Goal: Task Accomplishment & Management: Manage account settings

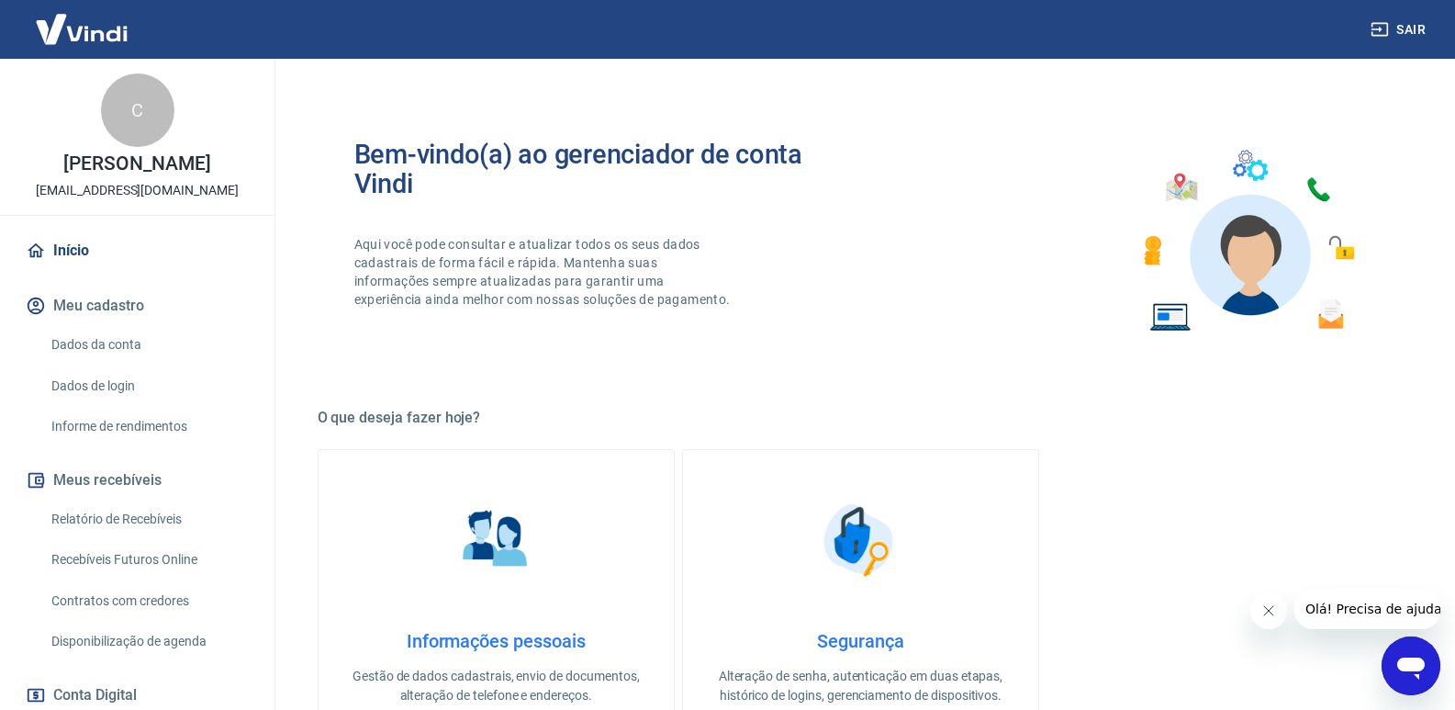
scroll to position [722, 0]
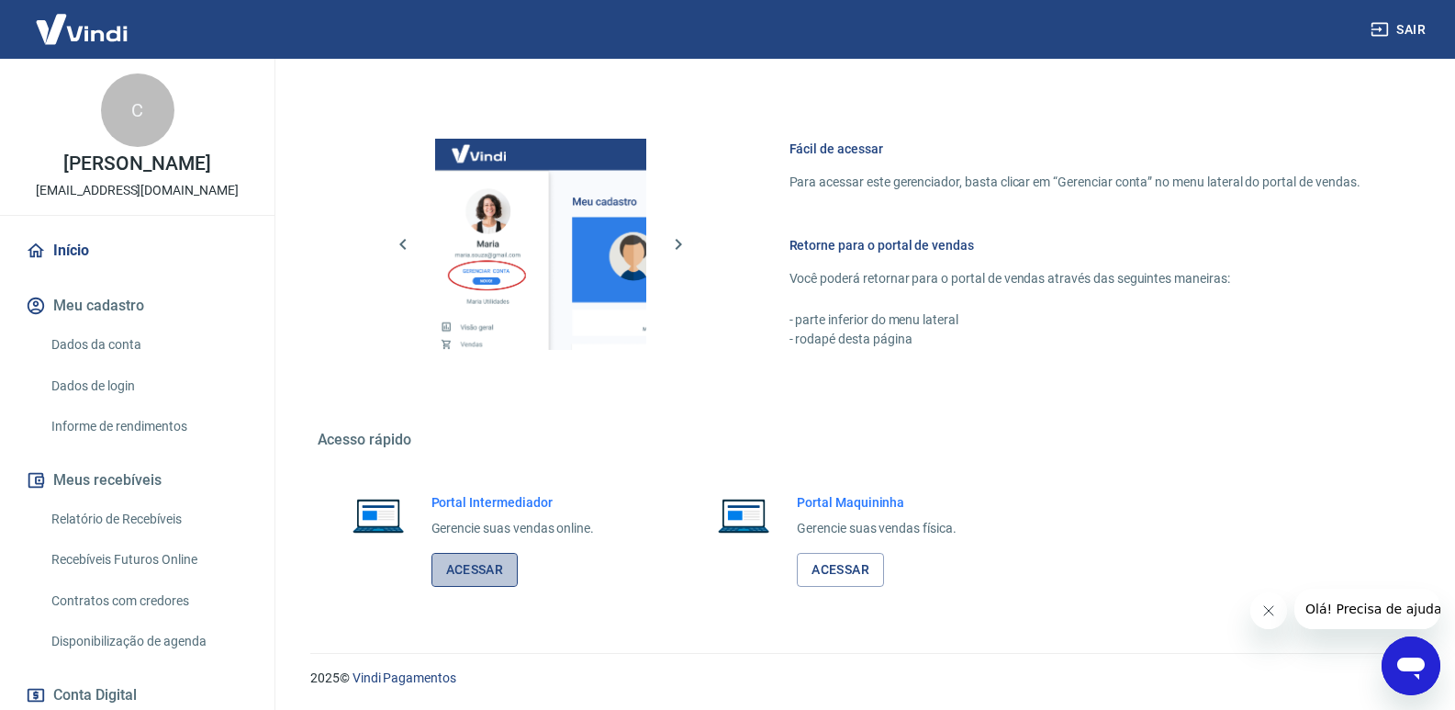
click at [486, 566] on link "Acessar" at bounding box center [475, 570] width 87 height 34
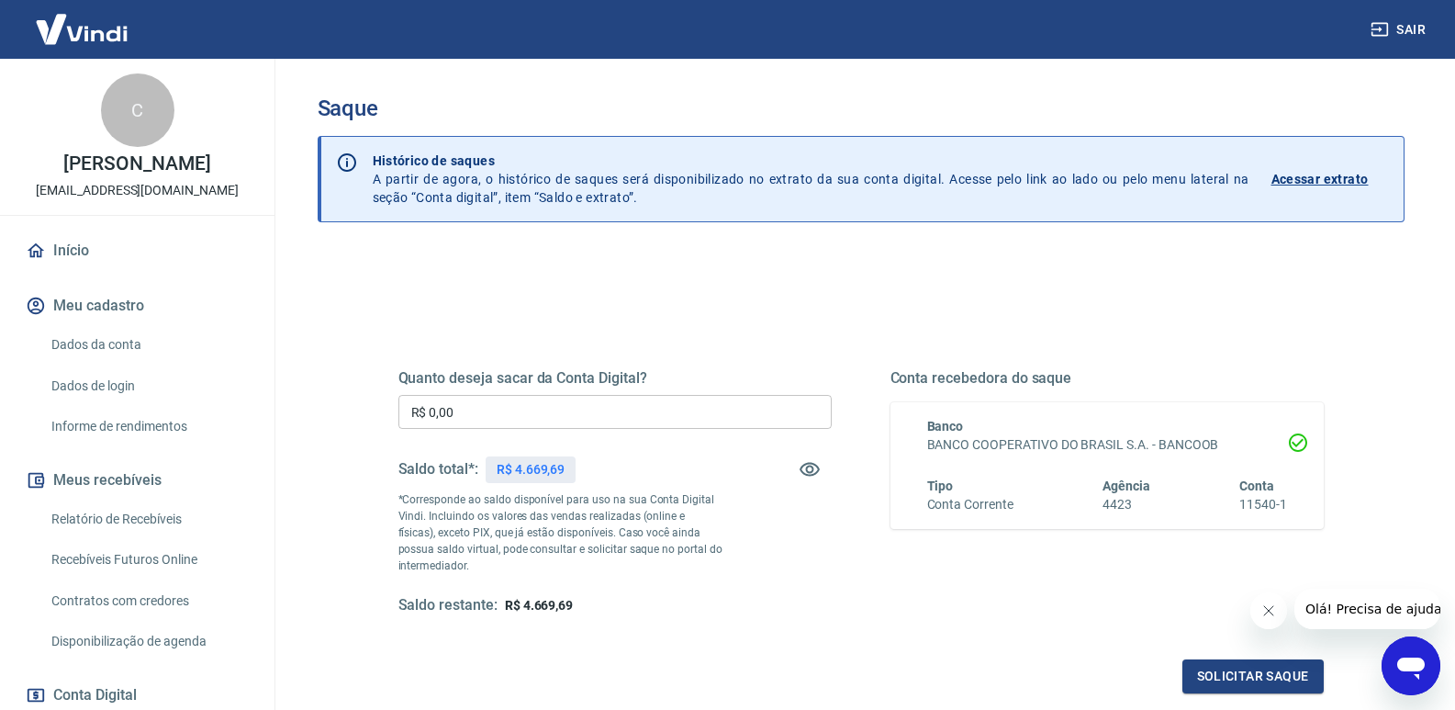
click at [471, 417] on input "R$ 0,00" at bounding box center [614, 412] width 433 height 34
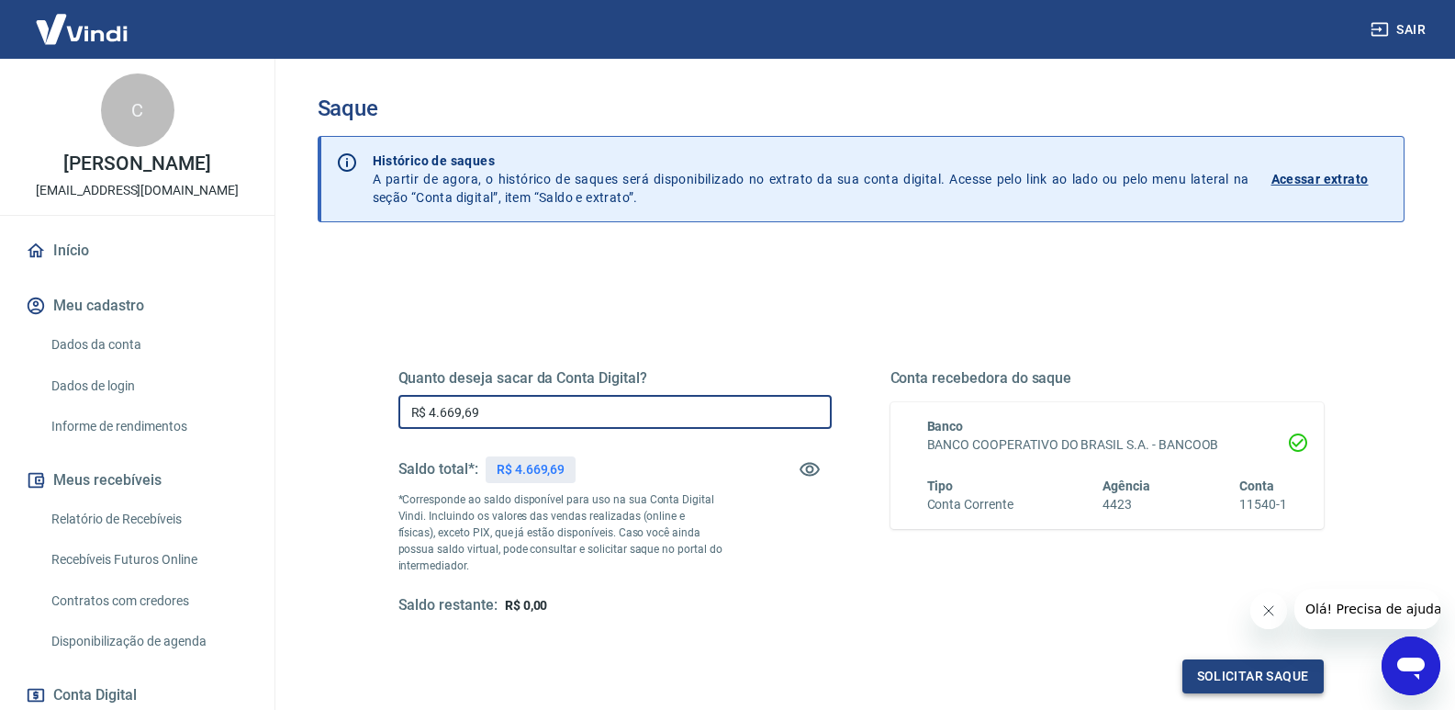
type input "R$ 4.669,69"
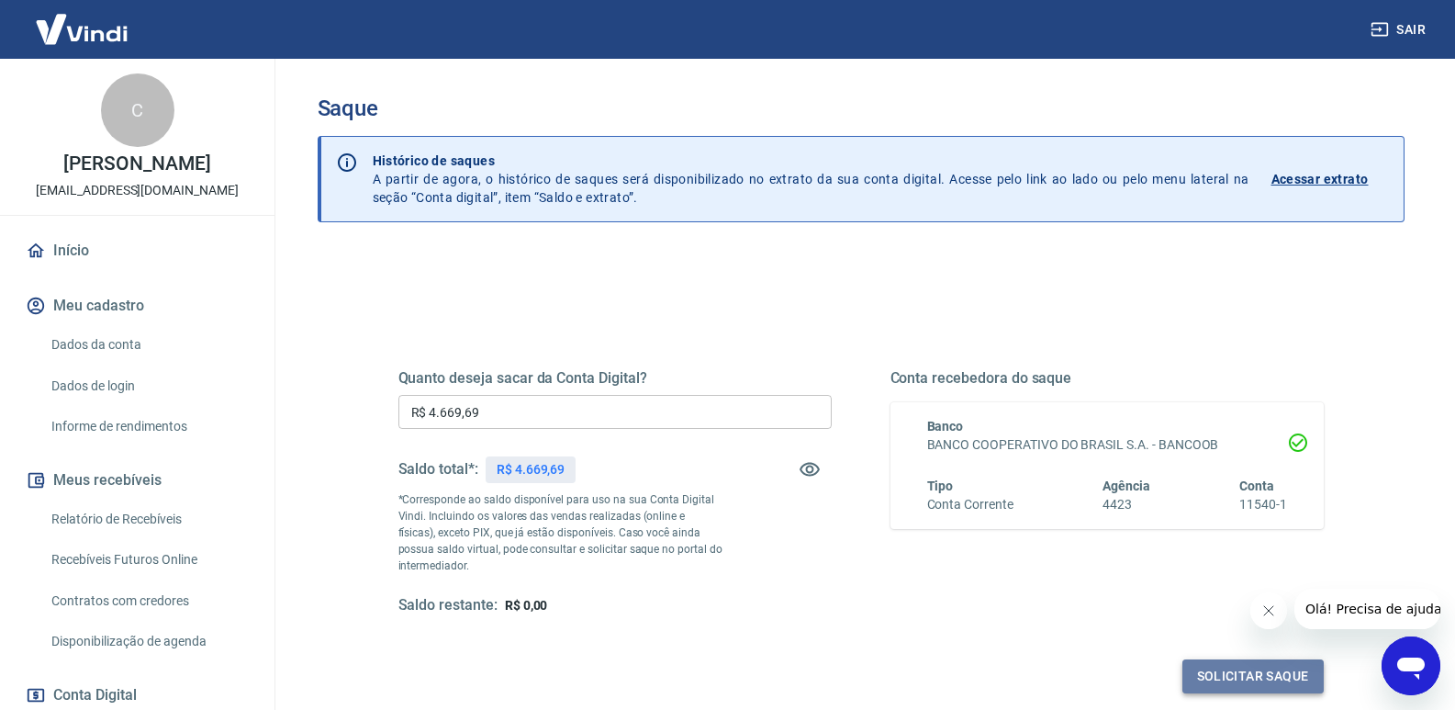
click at [1237, 678] on button "Solicitar saque" at bounding box center [1253, 676] width 141 height 34
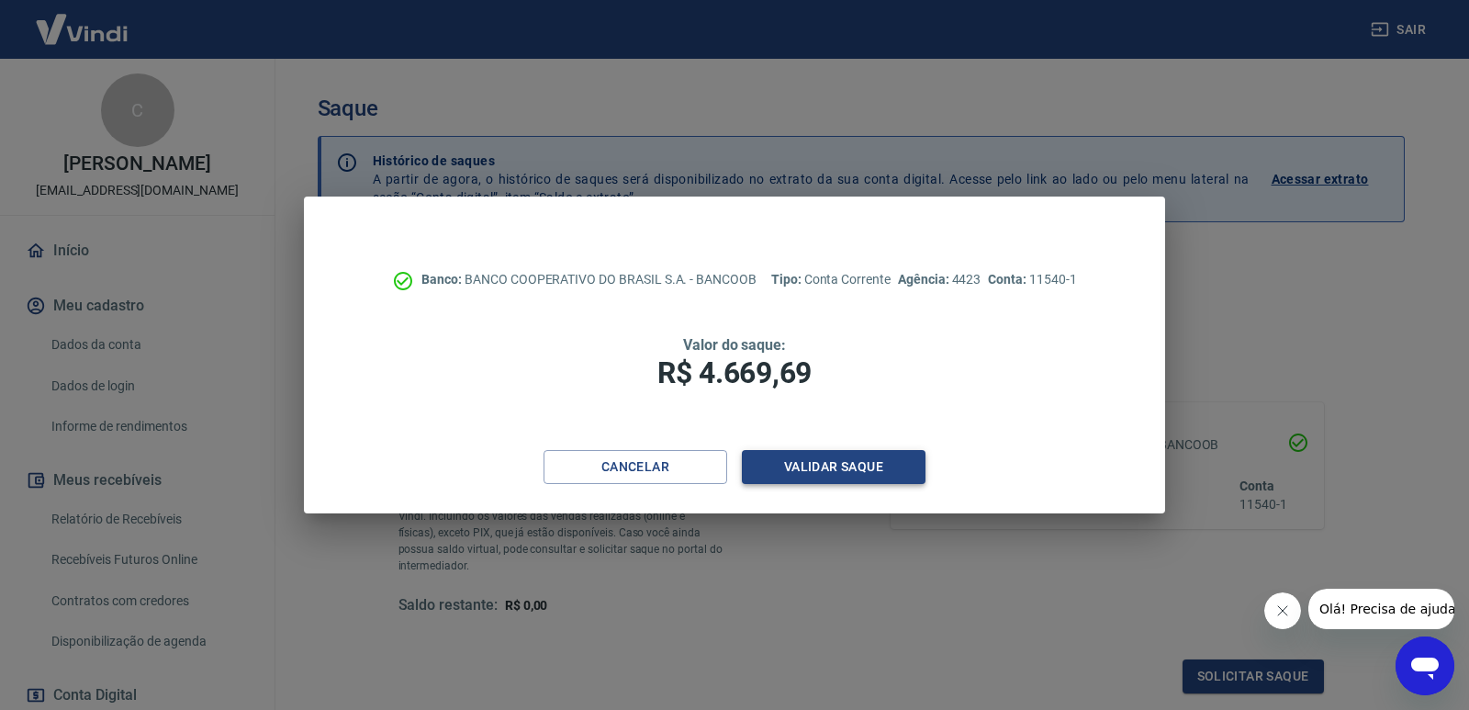
click at [812, 456] on button "Validar saque" at bounding box center [834, 467] width 184 height 34
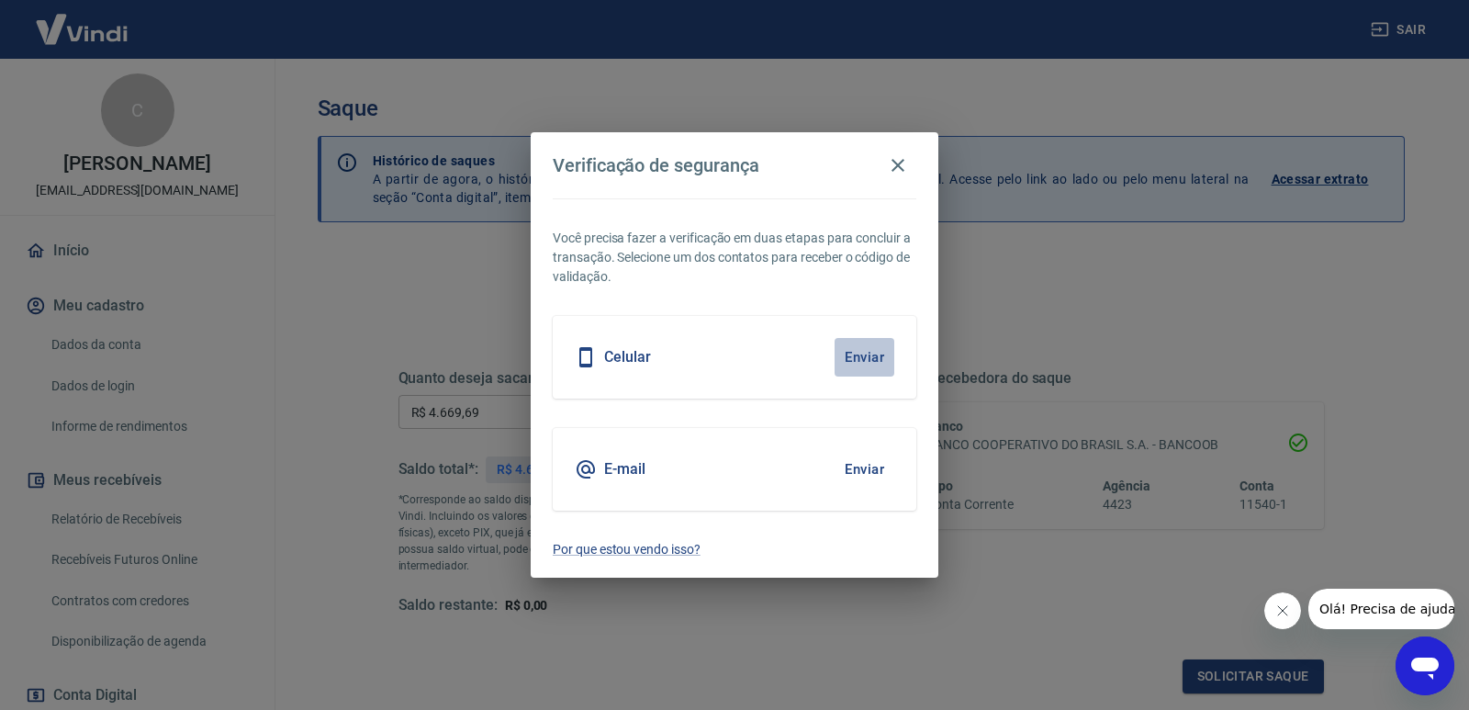
click at [847, 359] on button "Enviar" at bounding box center [865, 357] width 60 height 39
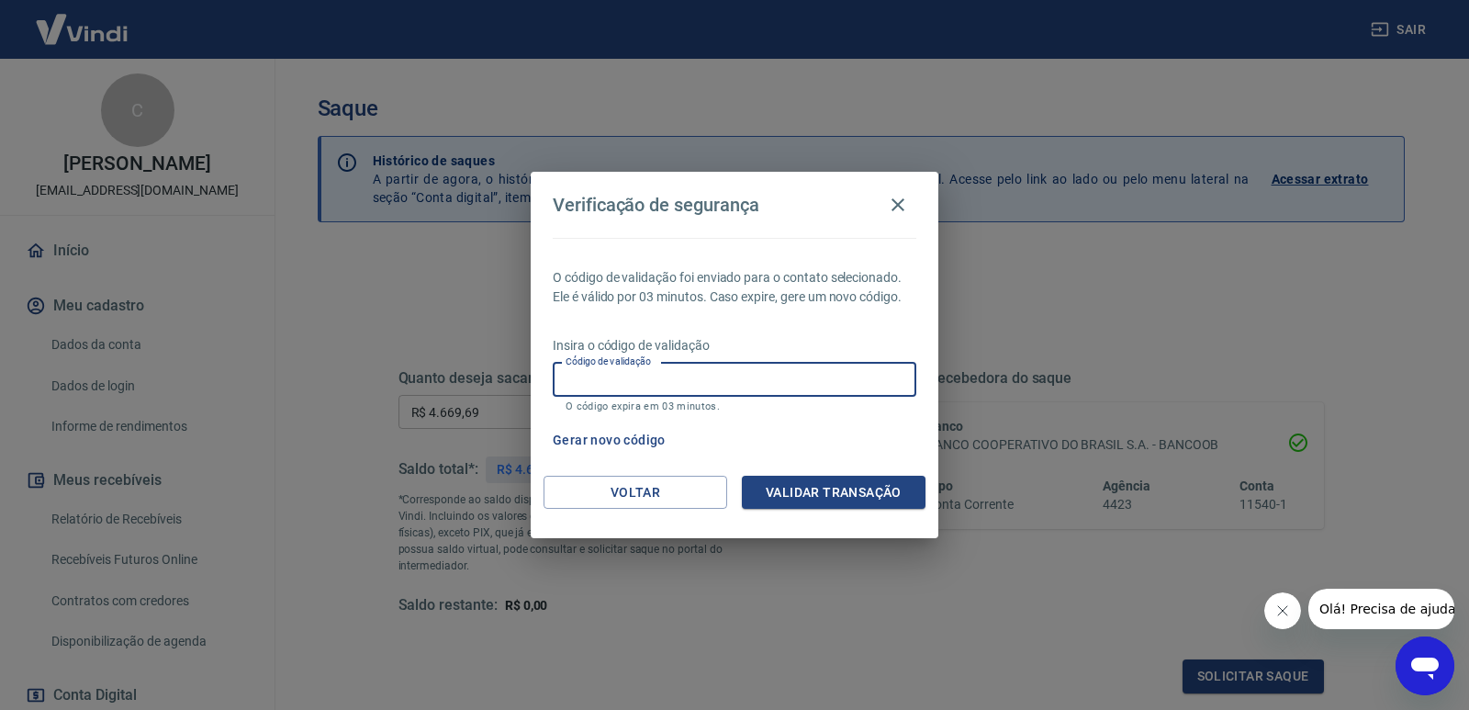
click at [771, 372] on input "Código de validação" at bounding box center [735, 380] width 364 height 34
type input "853226"
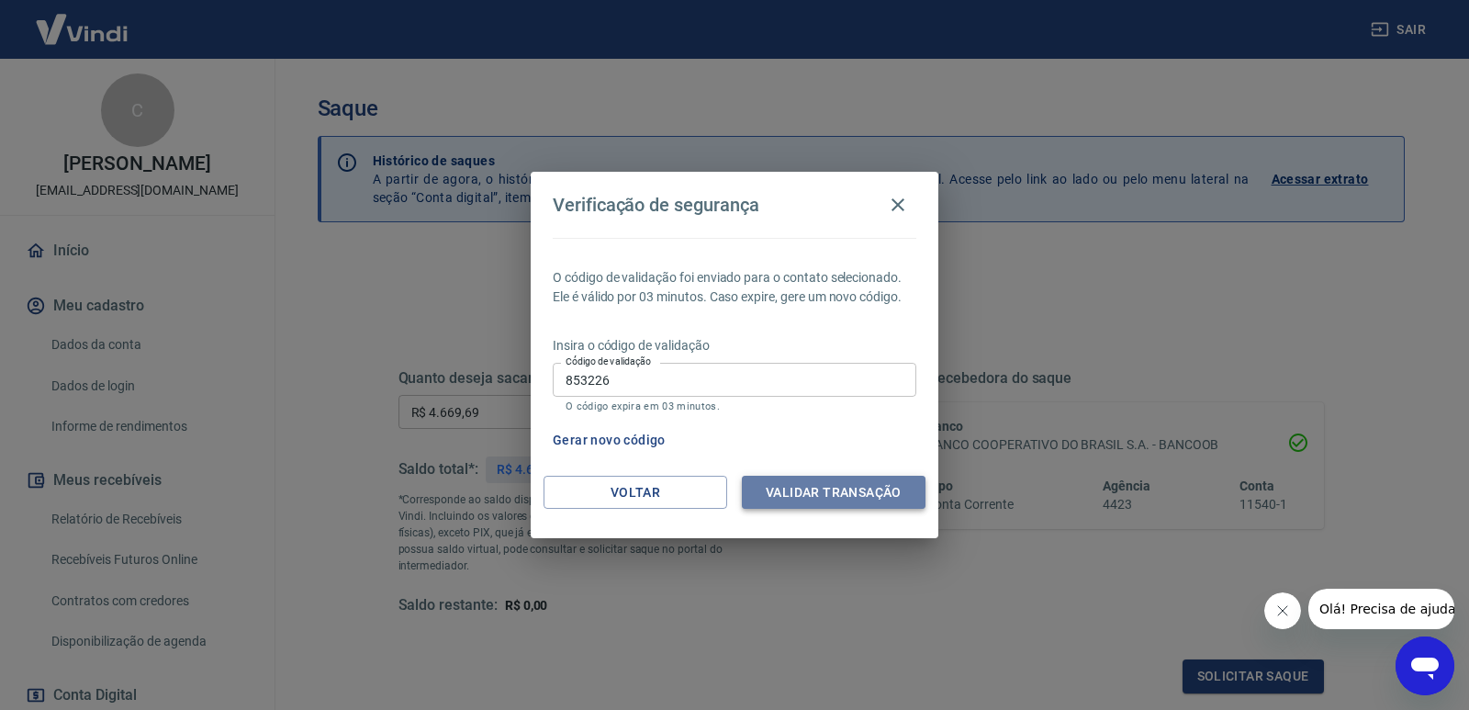
click at [806, 496] on button "Validar transação" at bounding box center [834, 493] width 184 height 34
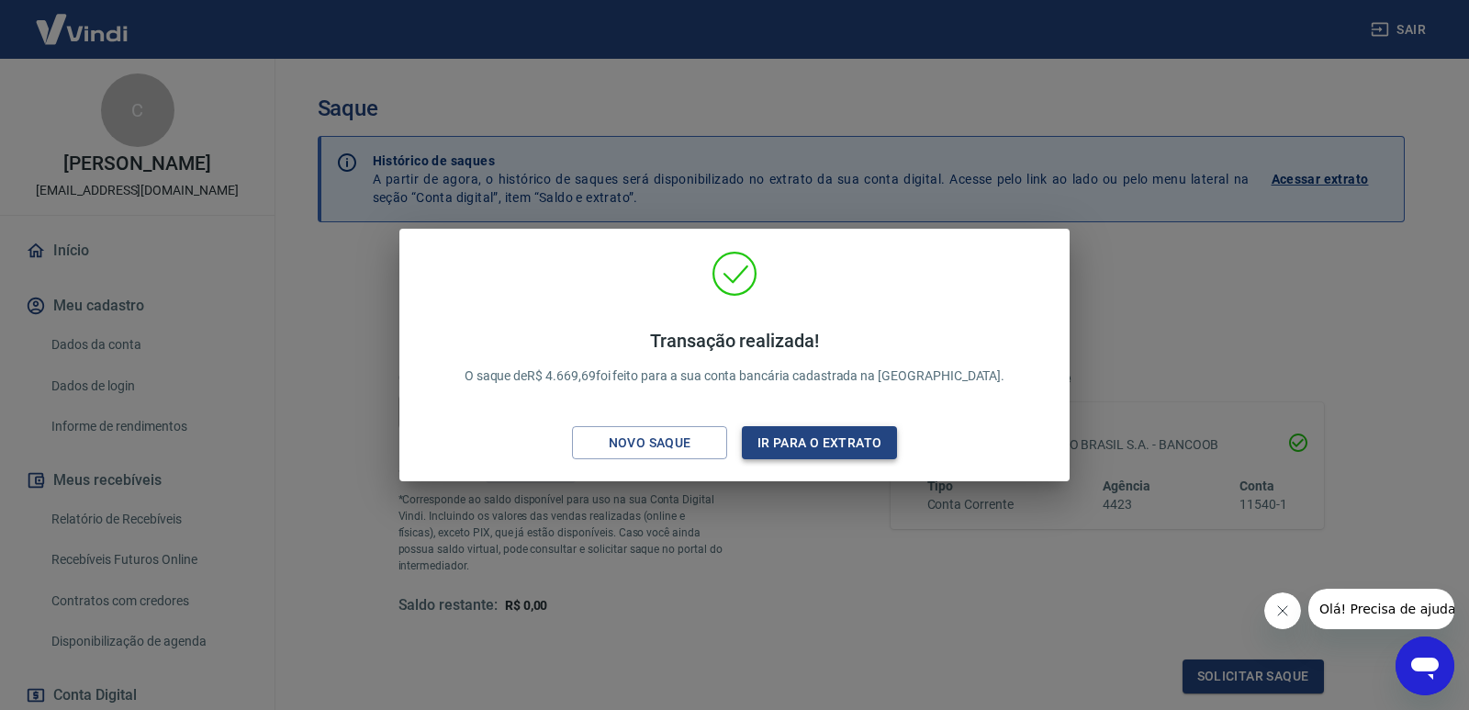
click at [843, 444] on button "Ir para o extrato" at bounding box center [819, 443] width 155 height 34
